Goal: Task Accomplishment & Management: Manage account settings

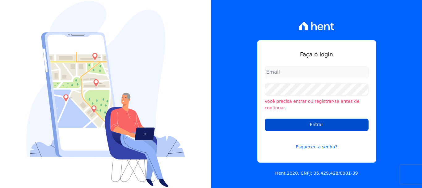
type input "[EMAIL_ADDRESS][DOMAIN_NAME]"
click at [316, 121] on input "Entrar" at bounding box center [317, 124] width 104 height 12
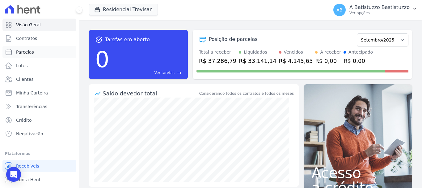
click at [26, 52] on span "Parcelas" at bounding box center [25, 52] width 18 height 6
select select
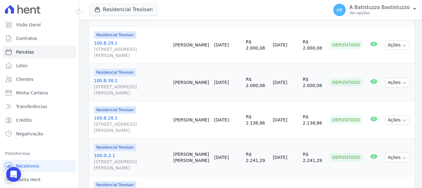
scroll to position [322, 0]
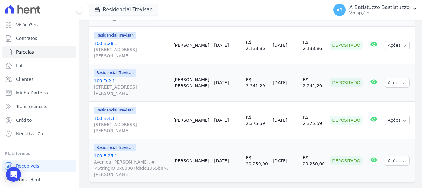
click at [368, 182] on div "Exibindo todos(as) os(as) 8 parcelas" at bounding box center [250, 189] width 323 height 14
click at [388, 157] on td "Ações Ver boleto Para visualizar o boleto digite os 5 primeiros dígitos do seu …" at bounding box center [399, 161] width 32 height 44
click at [342, 159] on td "Depositado" at bounding box center [346, 161] width 38 height 44
click at [391, 186] on div "Exibindo todos(as) os(as) 8 parcelas" at bounding box center [250, 189] width 309 height 6
click at [360, 182] on div "Exibindo todos(as) os(as) 8 parcelas" at bounding box center [250, 189] width 323 height 14
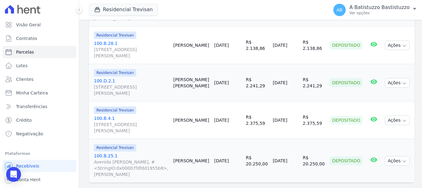
click at [360, 182] on div "Exibindo todos(as) os(as) 8 parcelas" at bounding box center [250, 189] width 323 height 14
click at [109, 7] on button "Residencial Trevisan" at bounding box center [123, 10] width 69 height 12
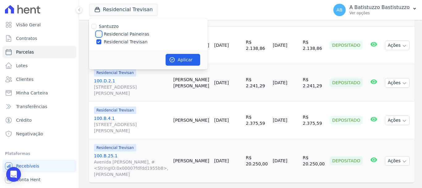
click at [99, 34] on input "Residencial Paineiras" at bounding box center [98, 34] width 5 height 5
checkbox input "true"
click at [98, 40] on input "Residencial Trevisan" at bounding box center [98, 41] width 5 height 5
checkbox input "false"
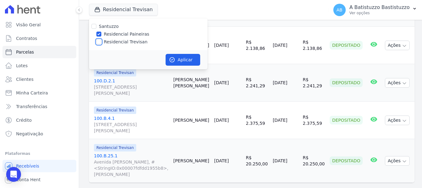
checkbox input "false"
click at [184, 58] on button "Aplicar" at bounding box center [183, 60] width 35 height 12
select select
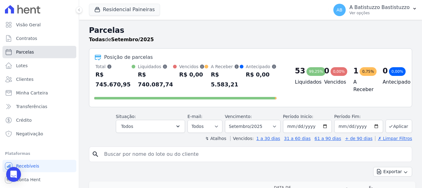
click at [37, 52] on link "Parcelas" at bounding box center [39, 52] width 74 height 12
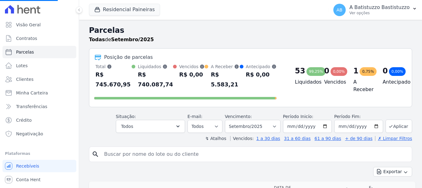
select select
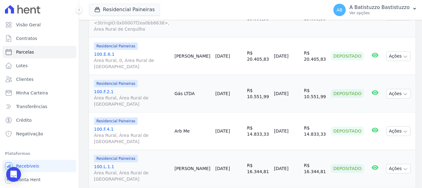
scroll to position [955, 0]
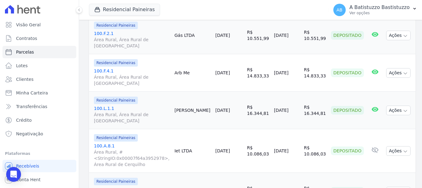
select select
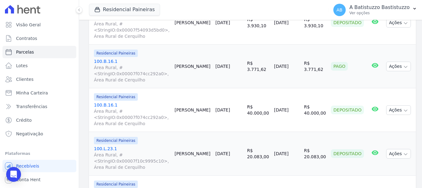
scroll to position [1021, 0]
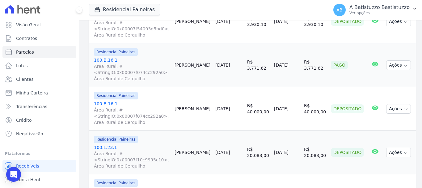
select select
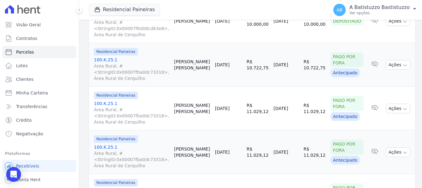
scroll to position [168, 0]
